Goal: Navigation & Orientation: Find specific page/section

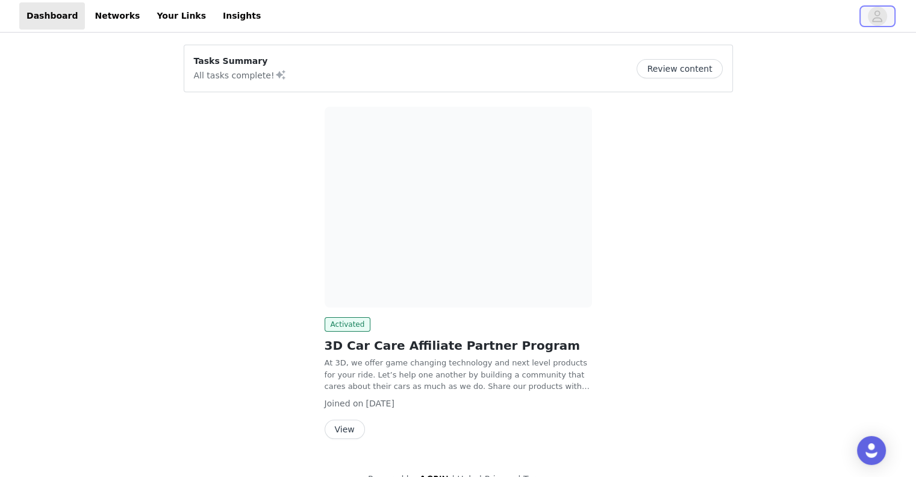
click at [877, 23] on icon "avatar" at bounding box center [877, 16] width 11 height 19
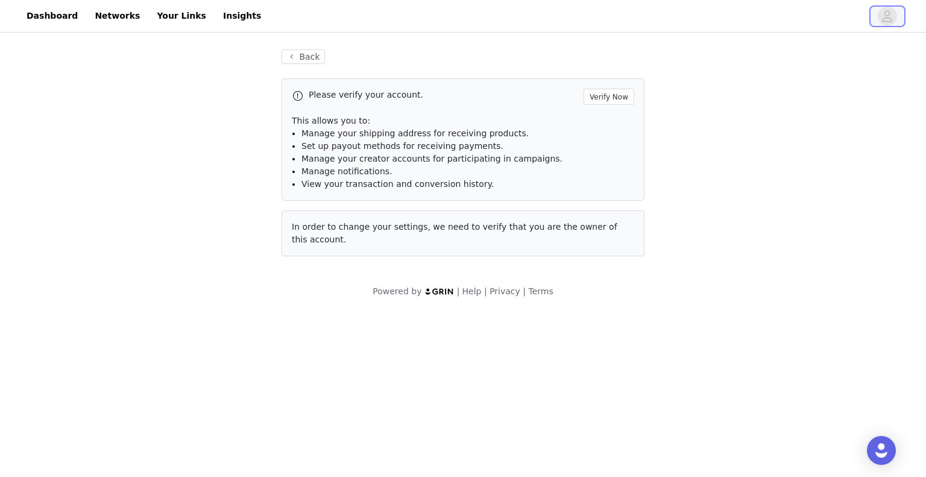
click at [890, 17] on icon "avatar" at bounding box center [886, 16] width 11 height 19
click at [55, 15] on link "Dashboard" at bounding box center [52, 15] width 66 height 27
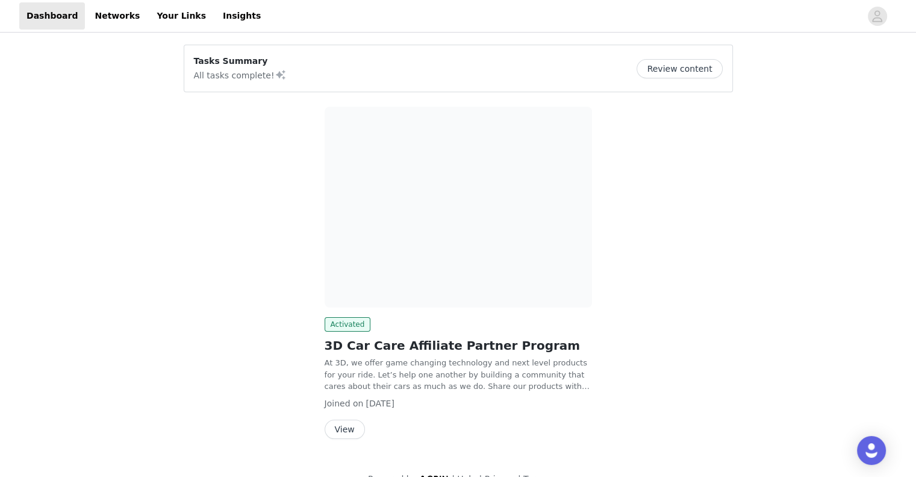
click at [339, 426] on button "View" at bounding box center [345, 428] width 40 height 19
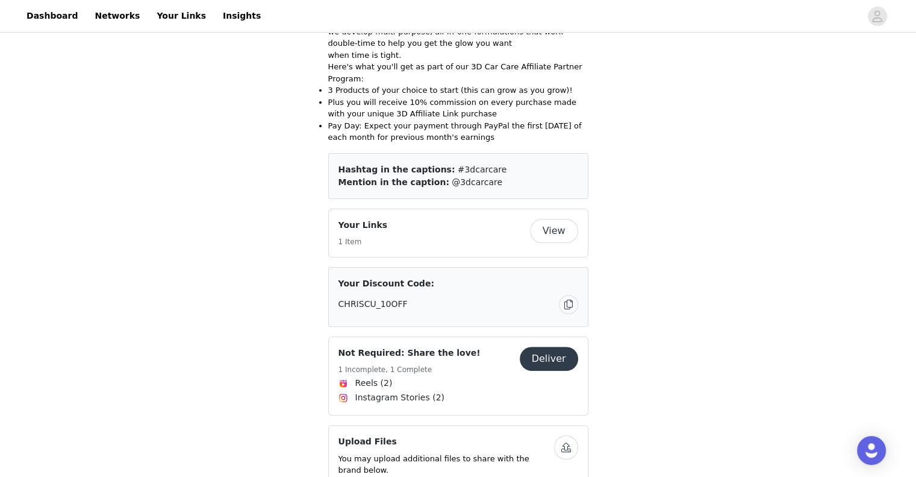
scroll to position [300, 0]
